Goal: Communication & Community: Participate in discussion

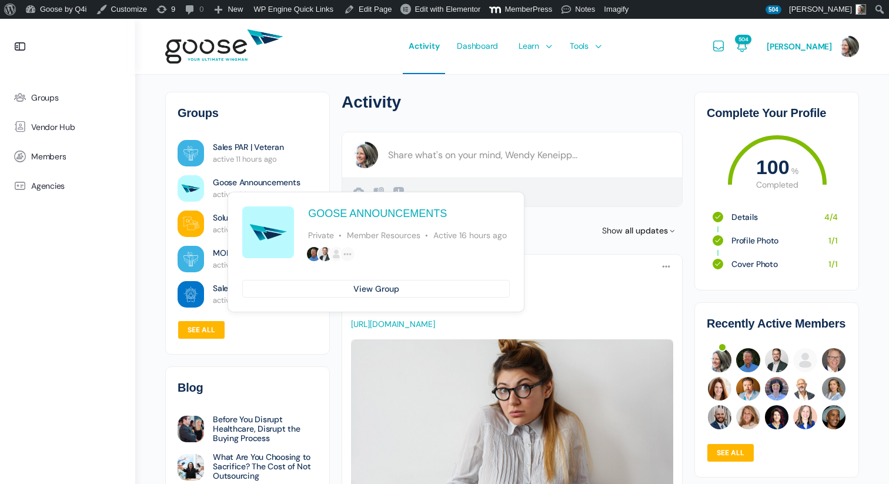
click at [241, 181] on link "Goose Announcements" at bounding box center [256, 182] width 87 height 12
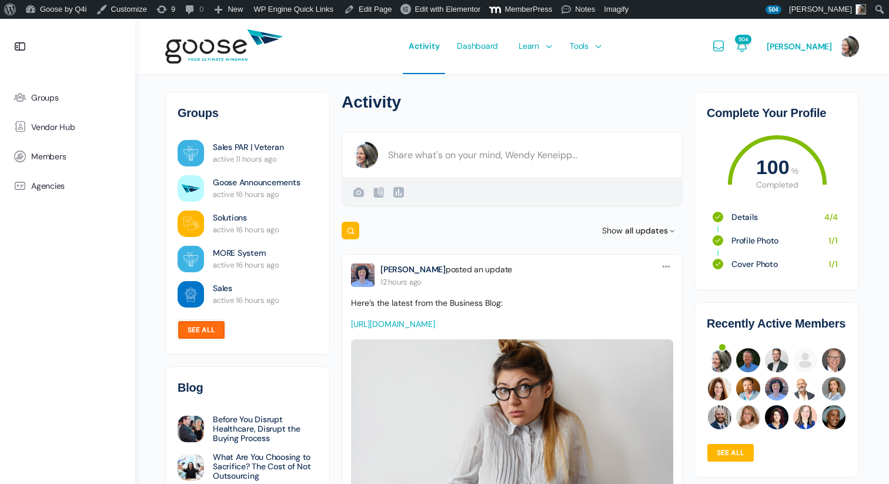
click at [196, 326] on link "See all" at bounding box center [202, 329] width 48 height 19
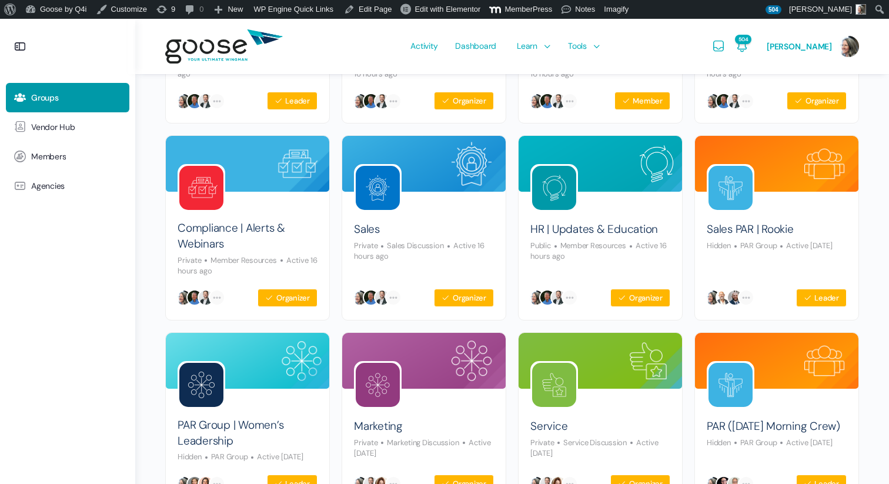
scroll to position [237, 0]
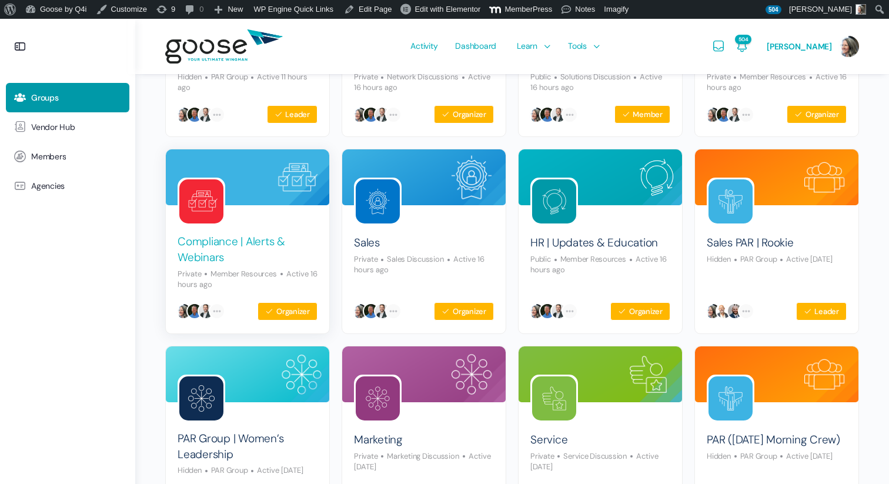
click at [222, 245] on link "Compliance | Alerts & Webinars" at bounding box center [248, 249] width 140 height 31
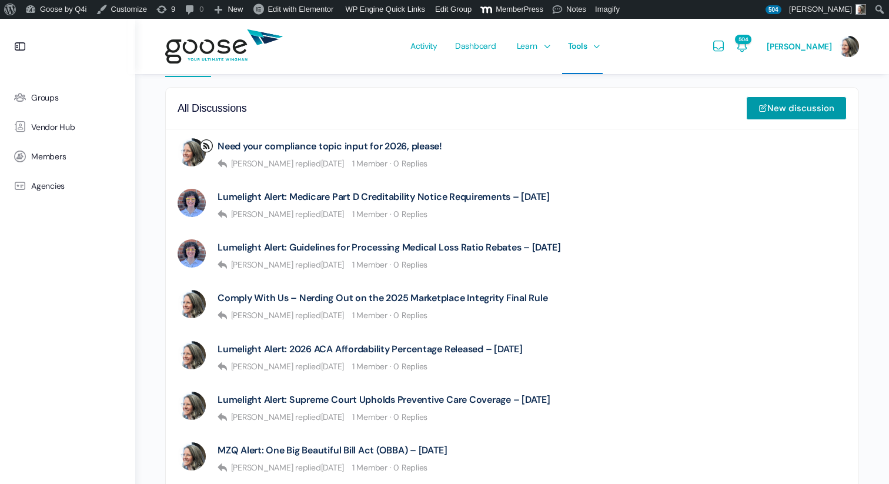
scroll to position [376, 0]
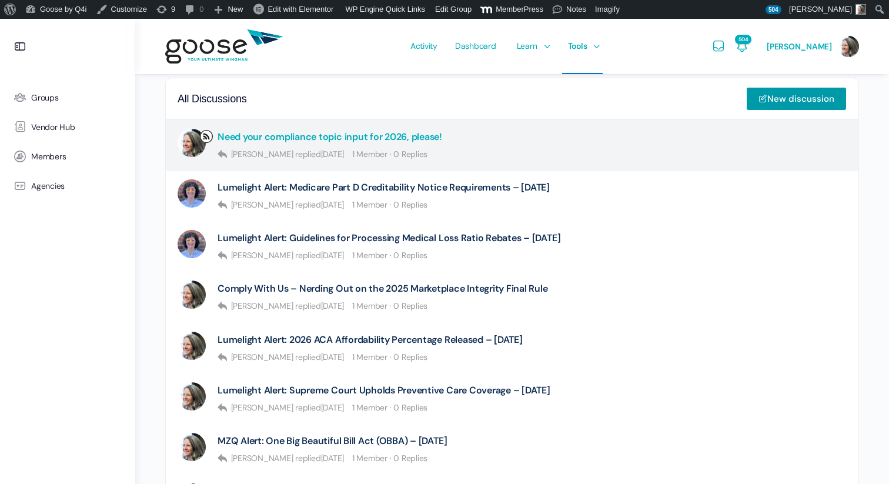
click at [353, 139] on link "Need your compliance topic input for 2026, please!" at bounding box center [329, 136] width 225 height 11
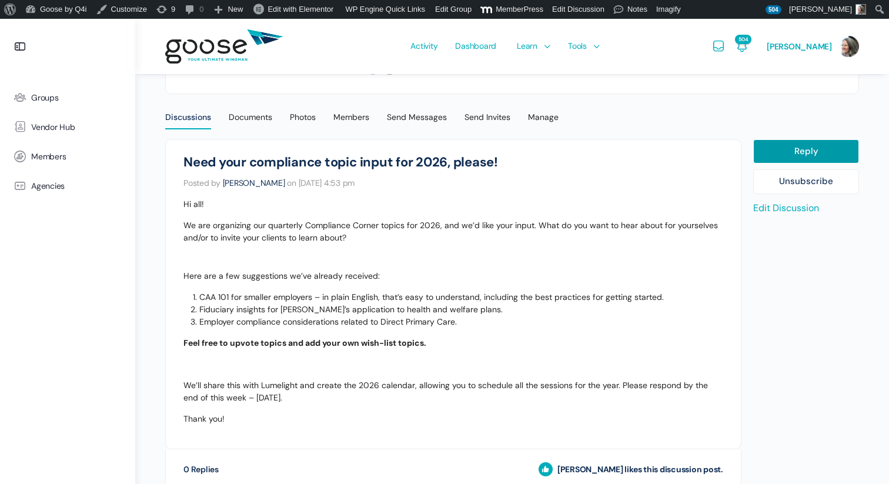
scroll to position [323, 0]
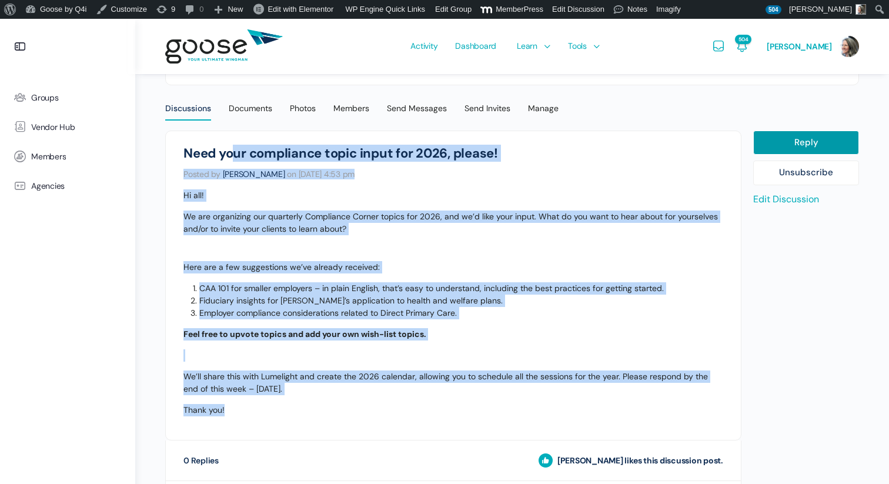
drag, startPoint x: 184, startPoint y: 153, endPoint x: 328, endPoint y: 412, distance: 296.0
click at [328, 412] on div "Compliance | Alerts & Webinars Need your compliance topic input for 2026, pleas…" at bounding box center [453, 285] width 540 height 279
copy div "Need your compliance topic input for 2026, please! Posted by Wendy Keneipp on S…"
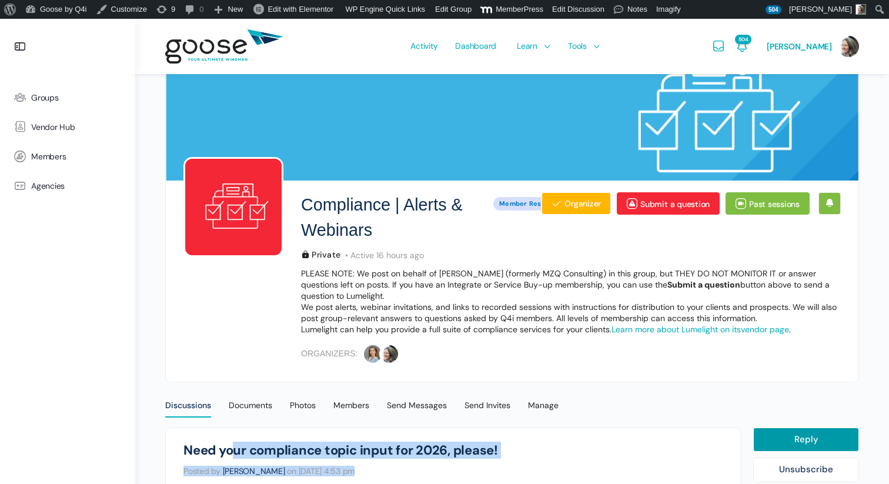
scroll to position [0, 0]
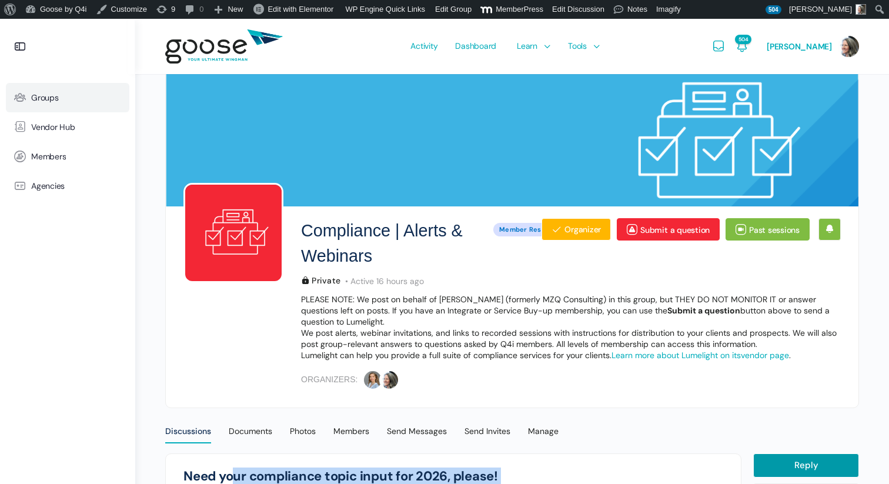
click at [32, 99] on icon at bounding box center [20, 98] width 28 height 14
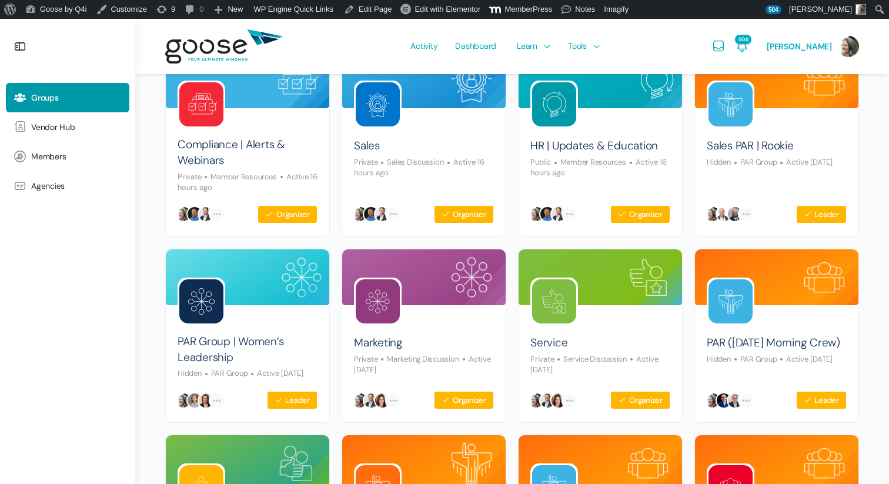
scroll to position [360, 0]
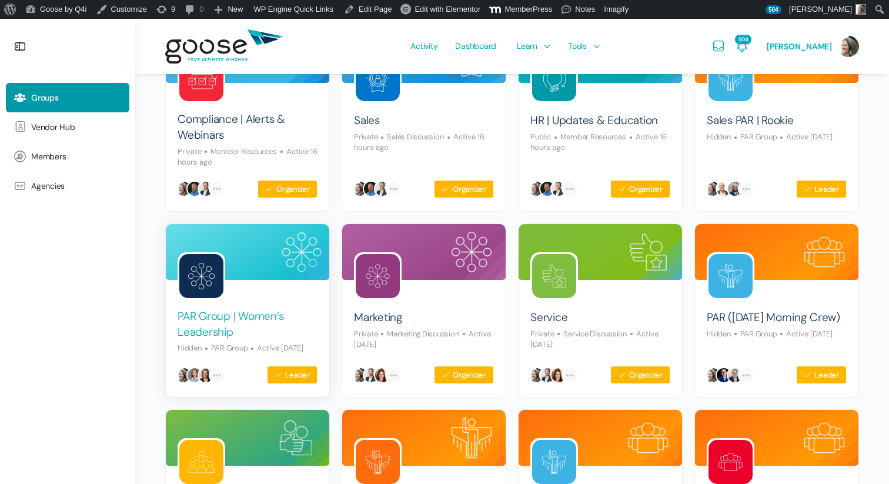
click at [226, 324] on link "PAR Group | Women’s Leadership" at bounding box center [248, 324] width 140 height 31
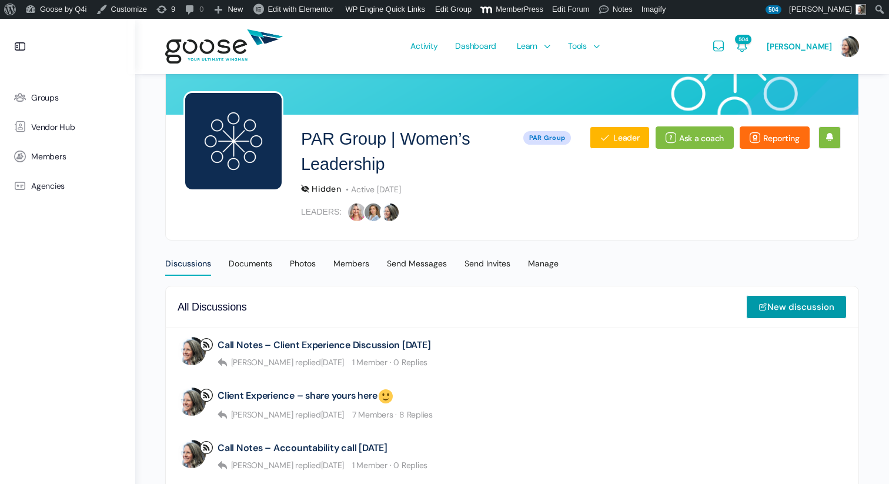
scroll to position [107, 0]
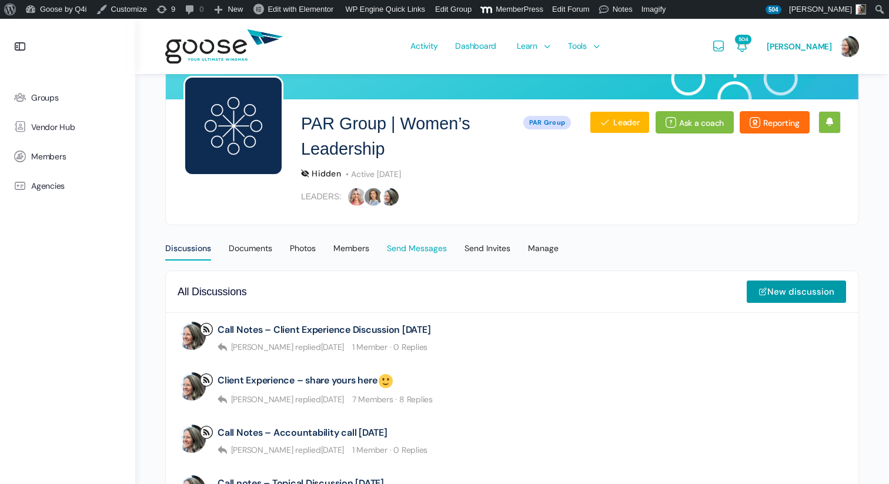
click at [417, 250] on div "Send Messages" at bounding box center [417, 252] width 60 height 18
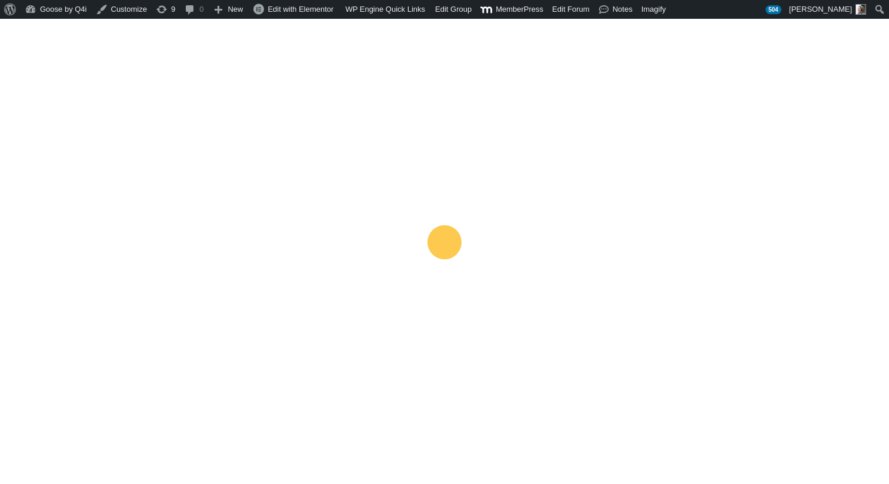
scroll to position [256, 0]
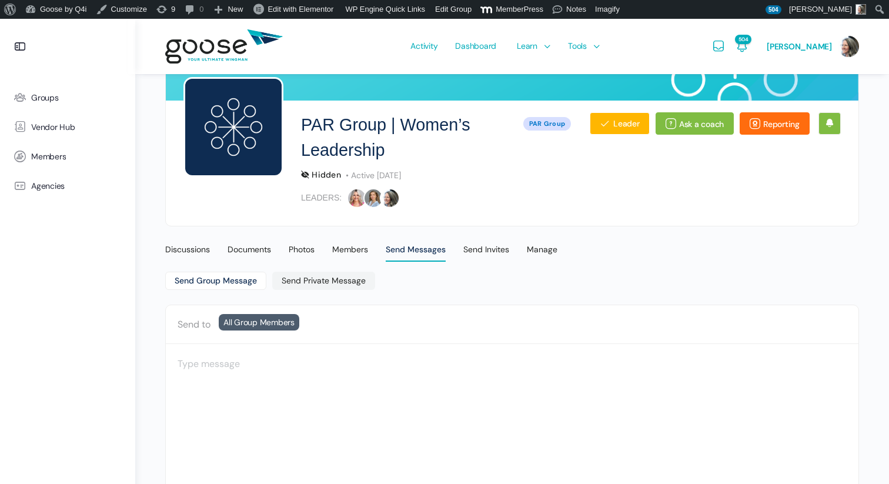
scroll to position [261, 0]
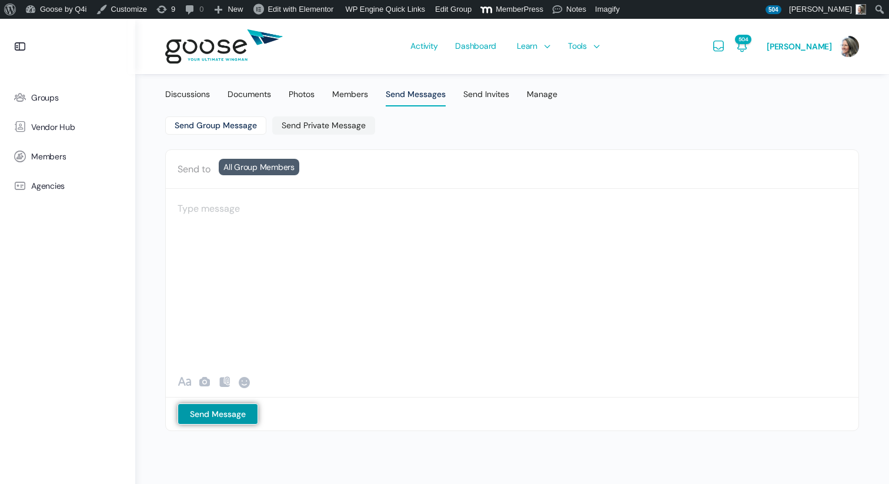
click at [210, 216] on div at bounding box center [512, 217] width 669 height 35
paste div "To enrich screen reader interactions, please activate Accessibility in Grammarl…"
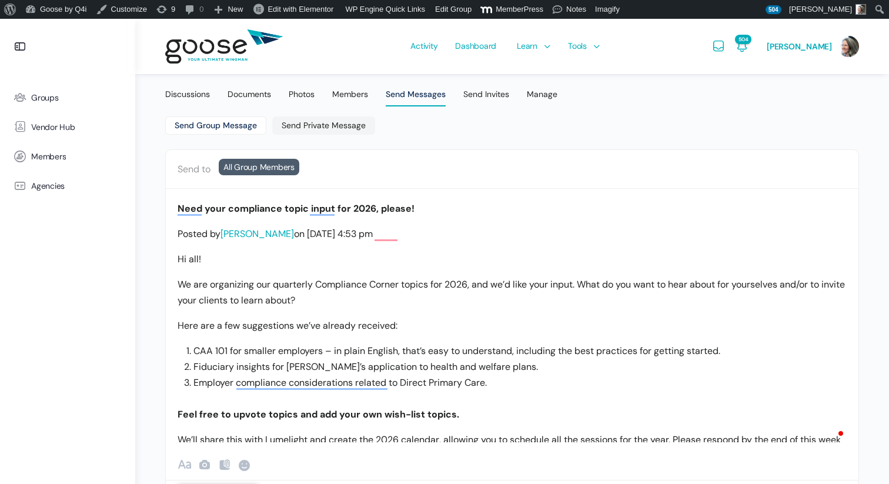
drag, startPoint x: 454, startPoint y: 235, endPoint x: 163, endPoint y: 203, distance: 293.3
click at [163, 203] on html "About WordPress About WordPress Get Involved WordPress.org Documentation Learn …" at bounding box center [444, 0] width 889 height 484
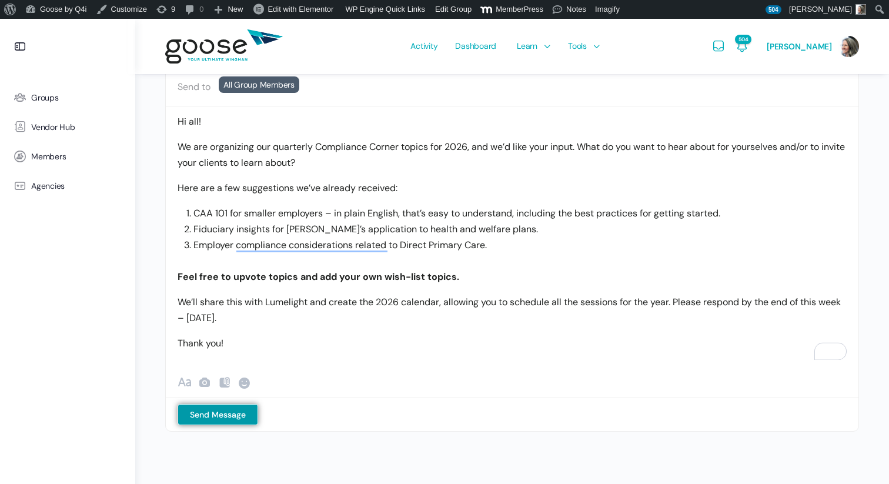
scroll to position [344, 0]
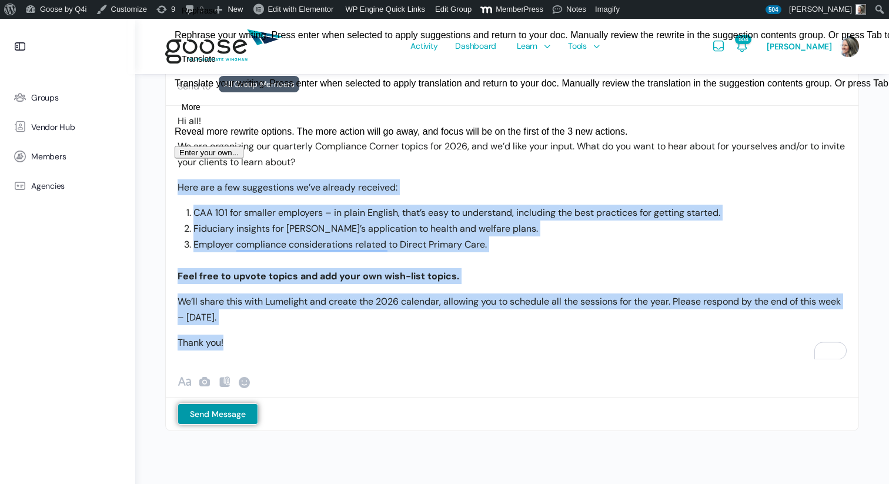
drag, startPoint x: 231, startPoint y: 340, endPoint x: 171, endPoint y: 180, distance: 170.8
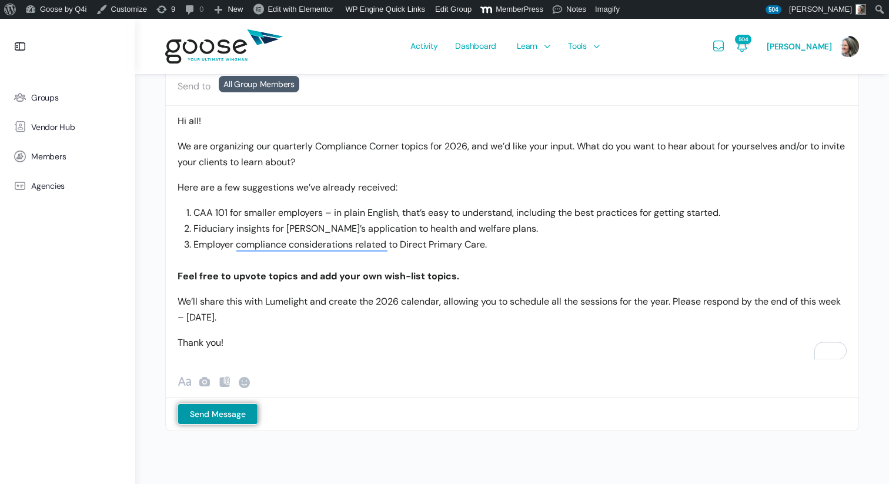
click at [242, 343] on p "Thank you!" at bounding box center [512, 342] width 669 height 16
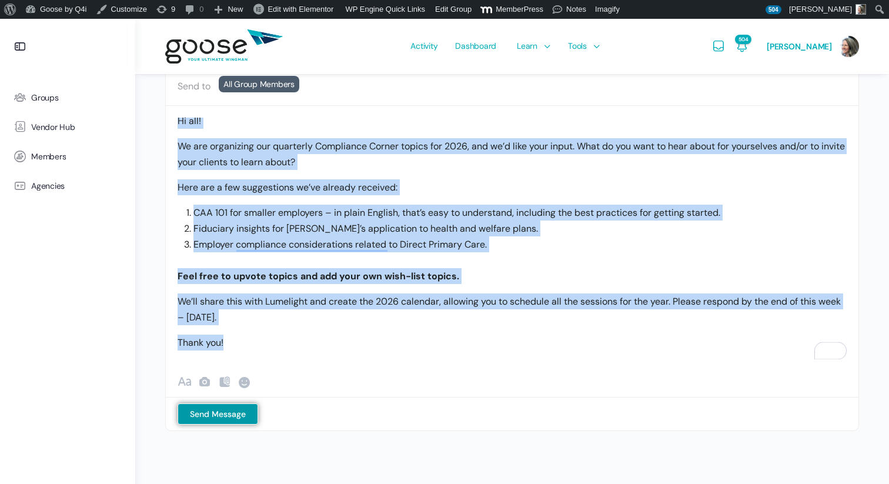
scroll to position [0, 0]
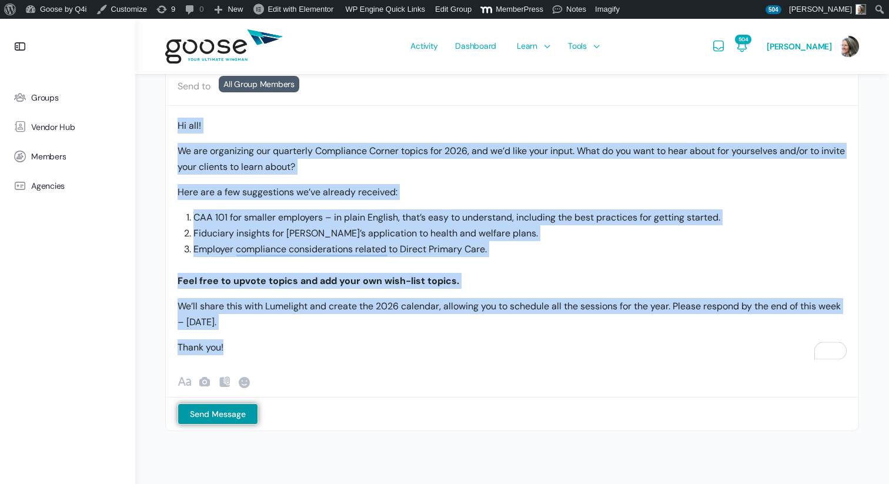
drag, startPoint x: 242, startPoint y: 343, endPoint x: 165, endPoint y: 118, distance: 237.9
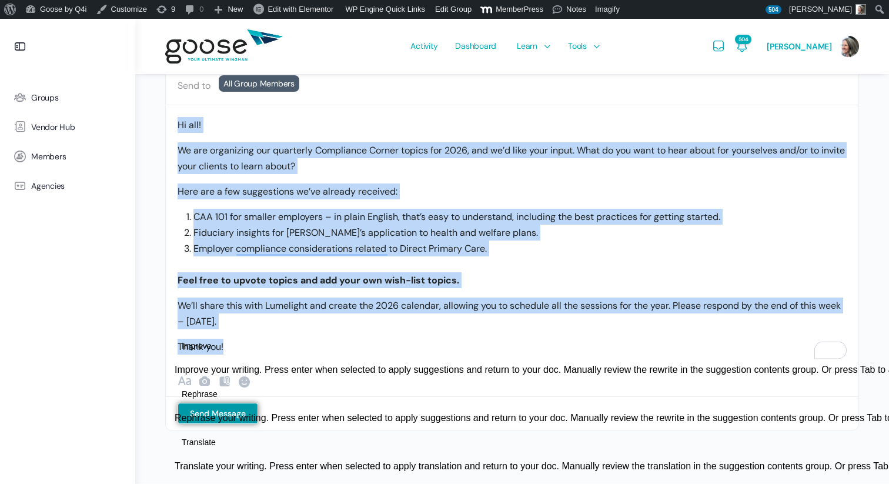
copy div "Hi all! We are organizing our quarterly Compliance Corner topics for 2026, and …"
click at [285, 197] on p "Here are a few suggestions we’ve already received:" at bounding box center [512, 191] width 669 height 16
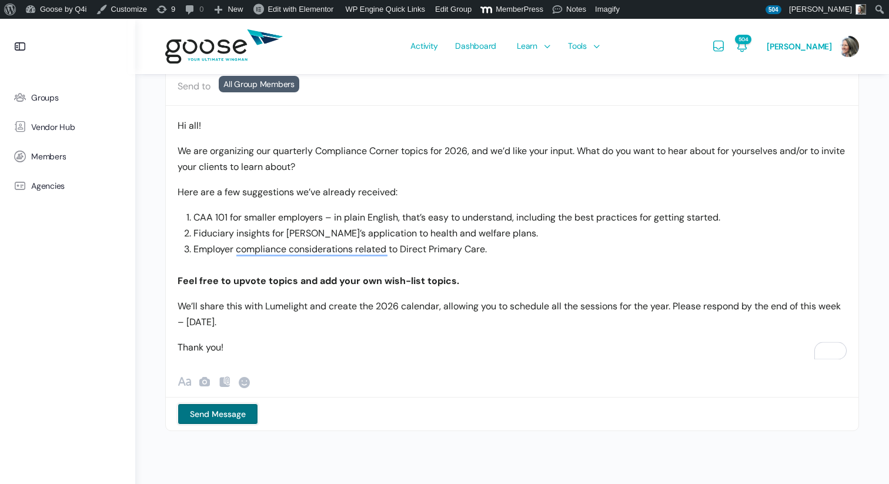
click at [230, 411] on button "Send Message" at bounding box center [218, 413] width 81 height 21
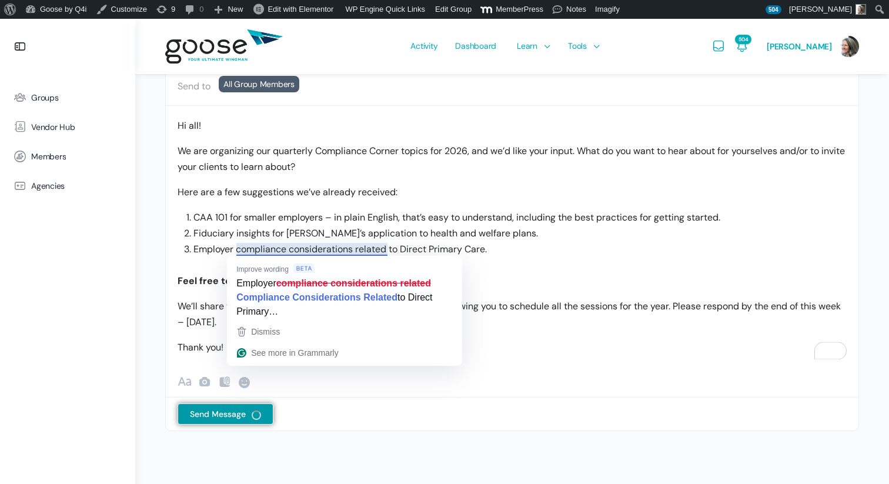
scroll to position [52, 0]
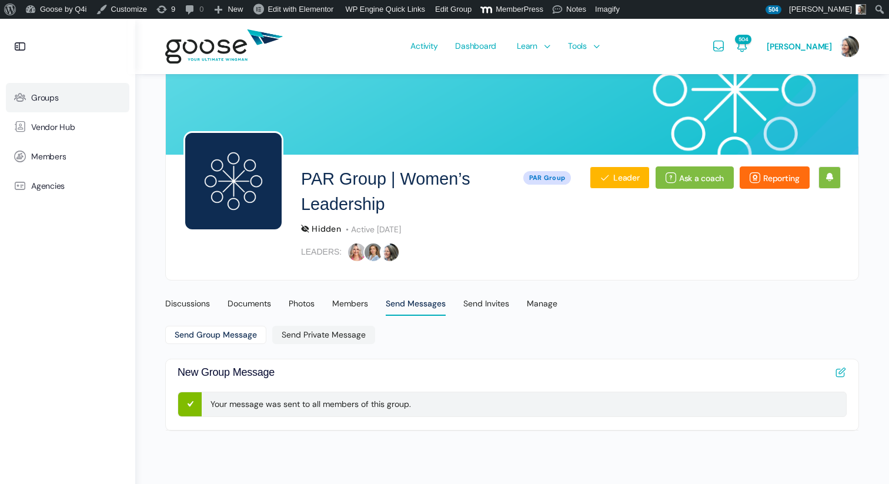
click at [57, 101] on span "Groups" at bounding box center [45, 98] width 28 height 10
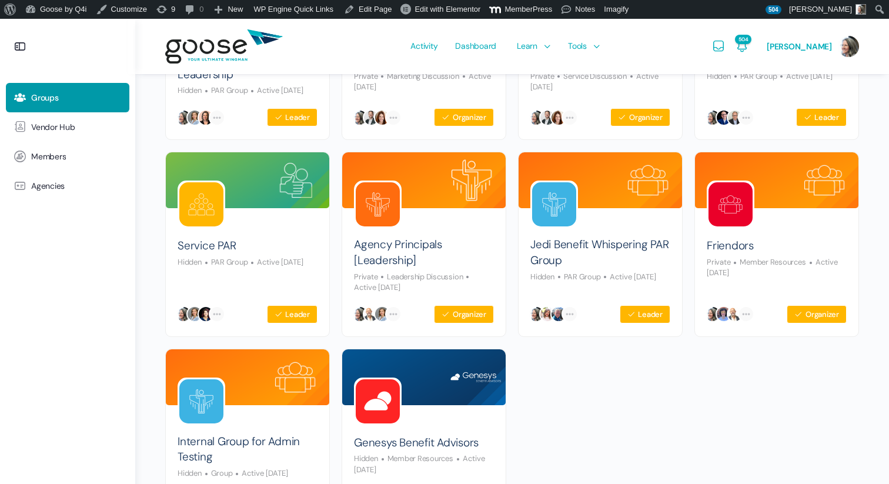
scroll to position [624, 0]
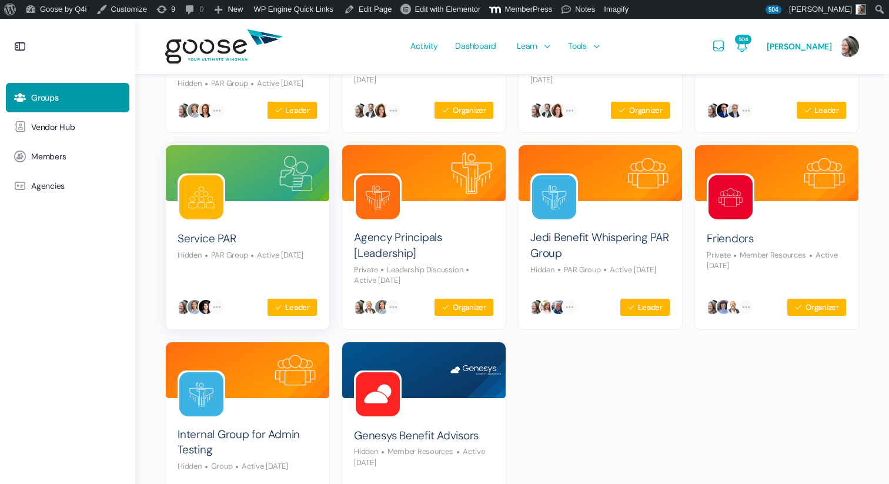
click at [204, 217] on img at bounding box center [201, 197] width 44 height 44
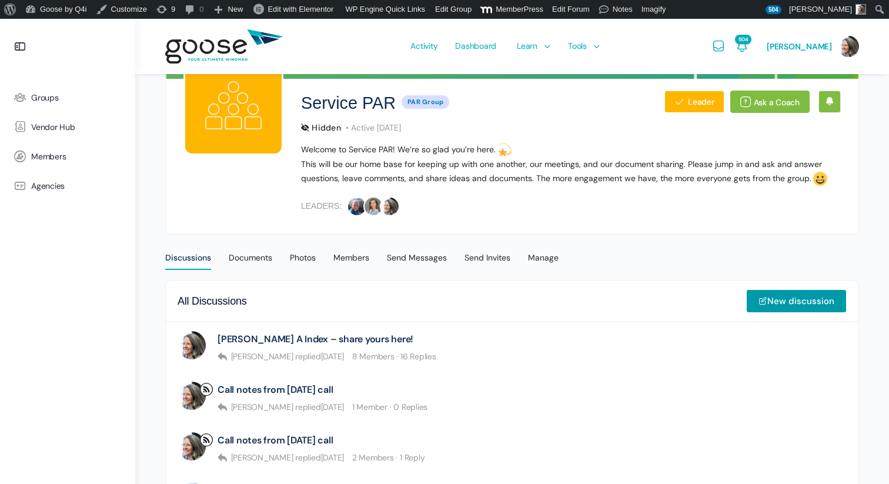
scroll to position [132, 0]
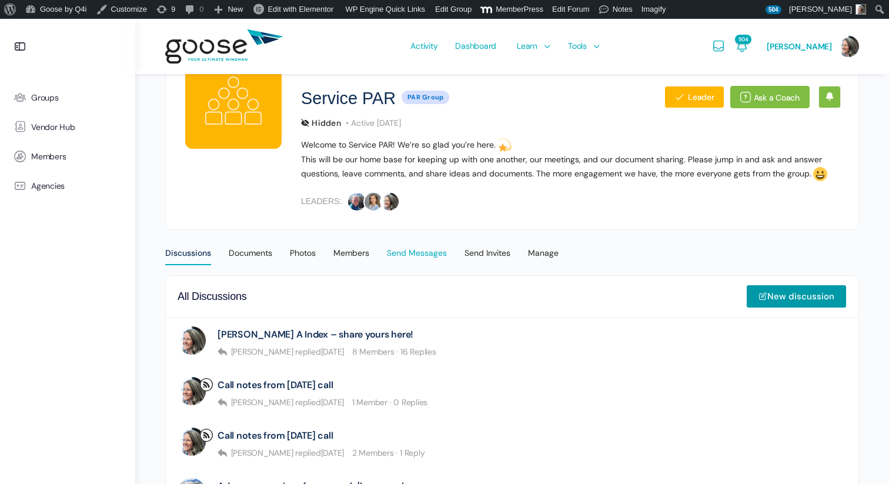
click at [419, 251] on div "Send Messages" at bounding box center [417, 256] width 60 height 18
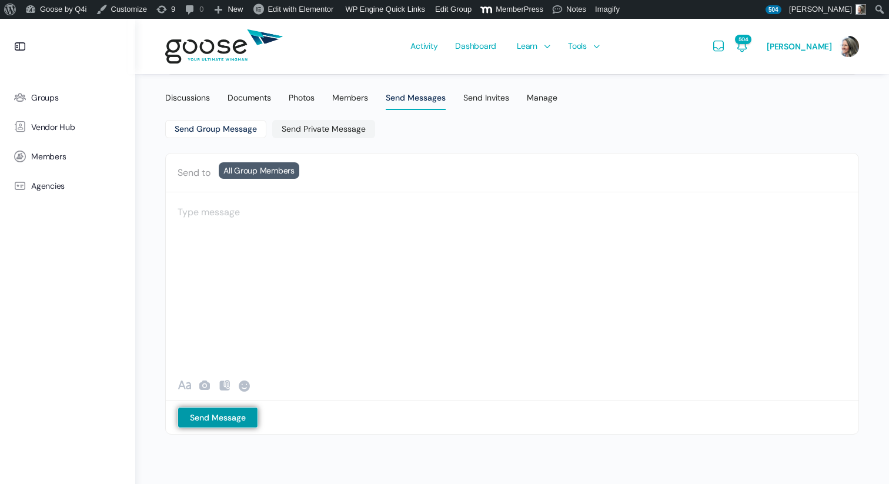
scroll to position [291, 0]
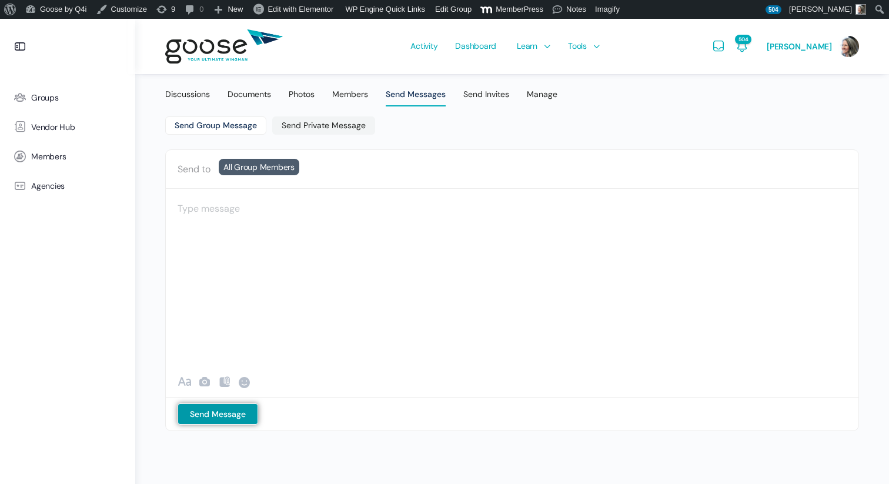
click at [210, 220] on div at bounding box center [512, 217] width 669 height 35
paste div "To enrich screen reader interactions, please activate Accessibility in Grammarl…"
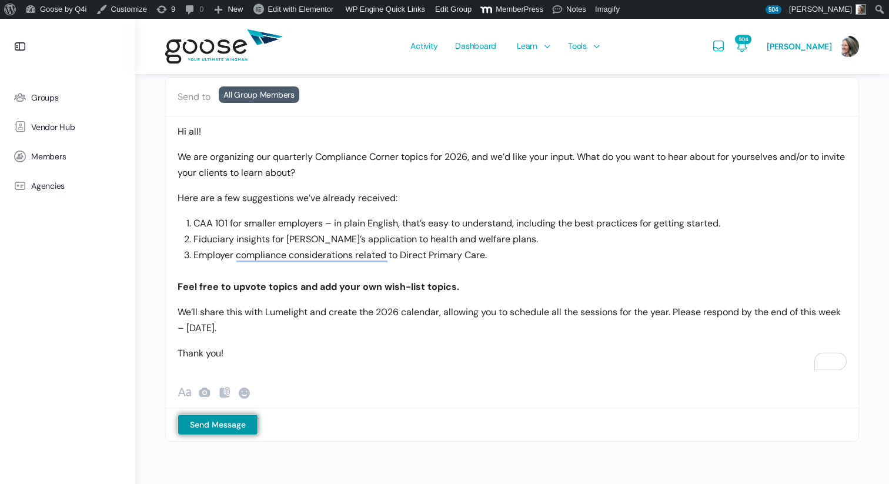
scroll to position [374, 0]
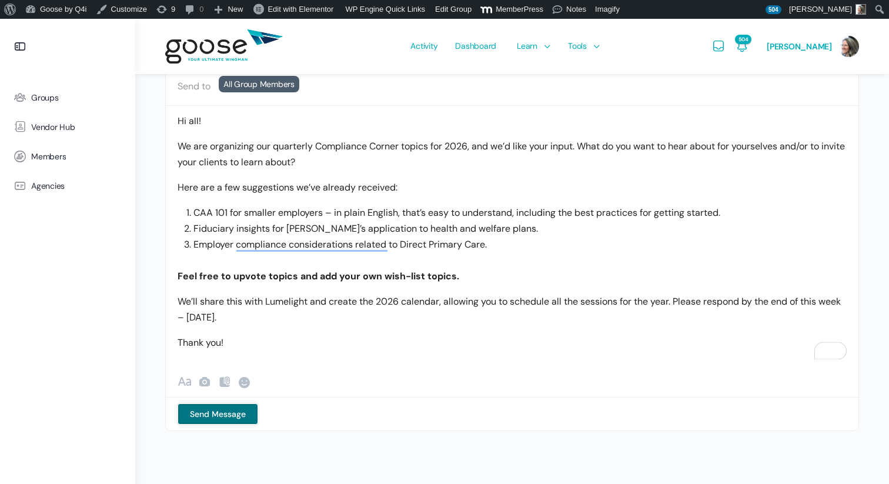
click at [225, 412] on button "Send Message" at bounding box center [218, 413] width 81 height 21
